Goal: Information Seeking & Learning: Learn about a topic

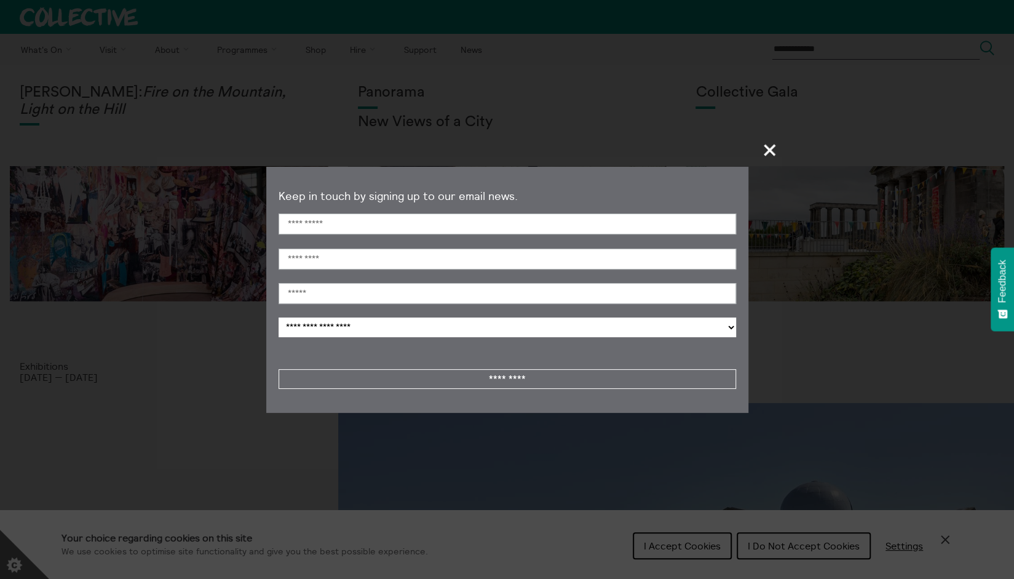
click at [781, 149] on span "+" at bounding box center [770, 150] width 36 height 36
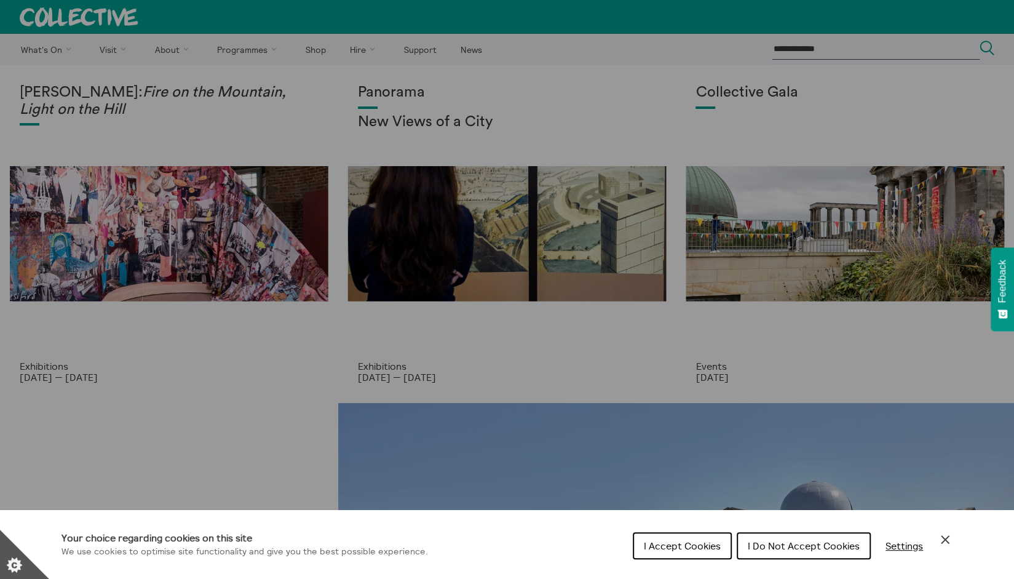
click at [769, 553] on button "I Do Not Accept Cookies" at bounding box center [804, 545] width 134 height 27
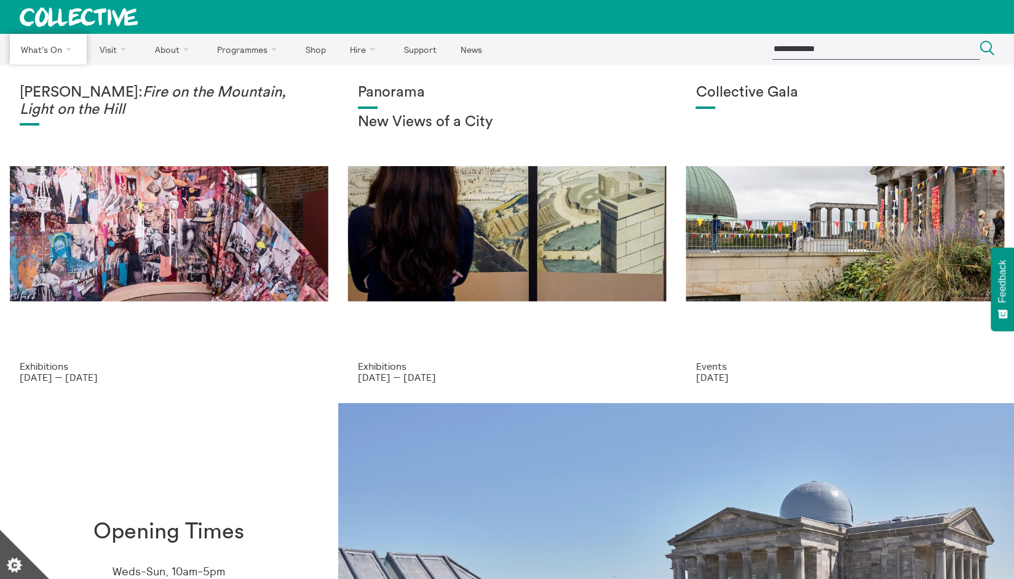
click at [0, 0] on link "Exhibitions" at bounding box center [0, 0] width 0 height 0
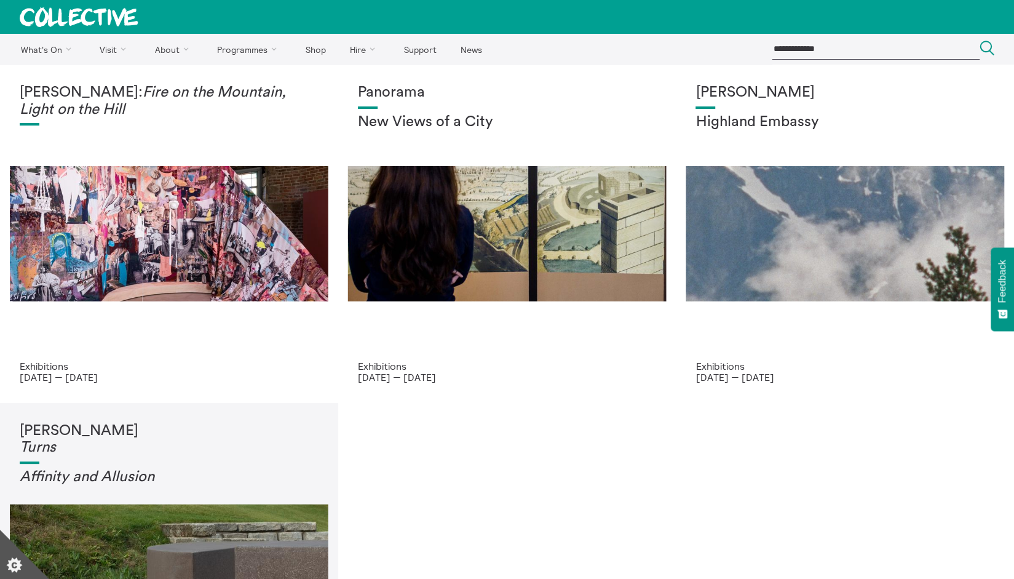
click at [833, 199] on div "Shen Xin Highland Embassy" at bounding box center [845, 222] width 299 height 276
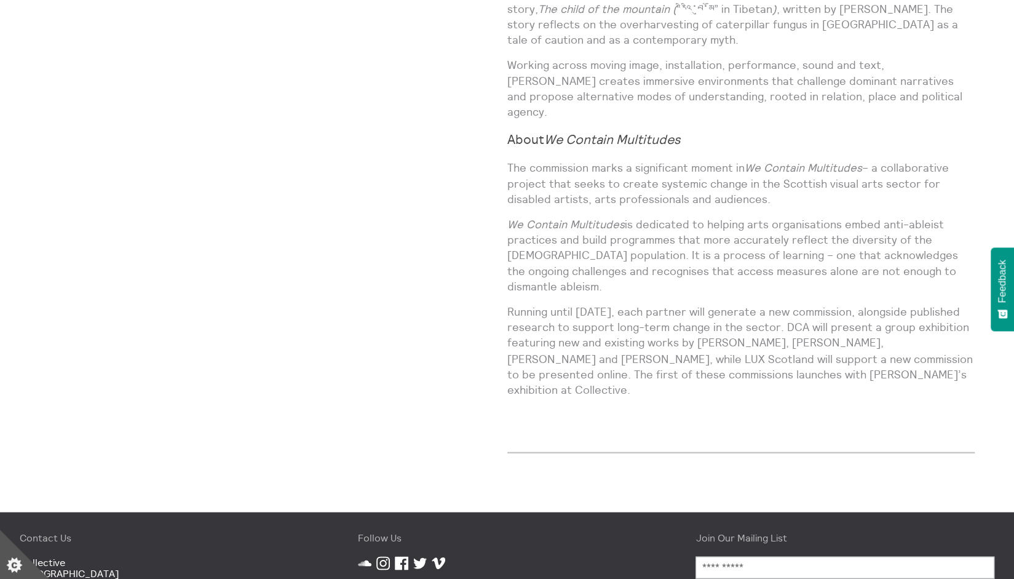
scroll to position [85, 0]
